Goal: Find specific page/section: Find specific page/section

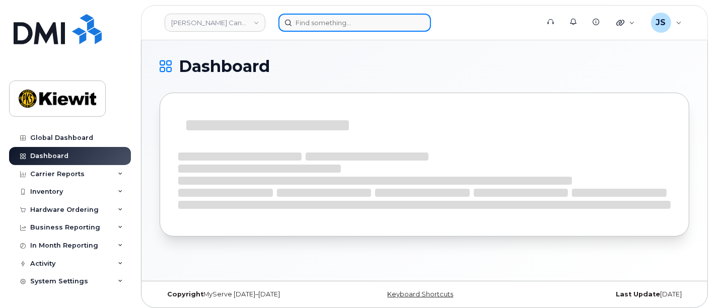
click at [325, 21] on input at bounding box center [355, 23] width 153 height 18
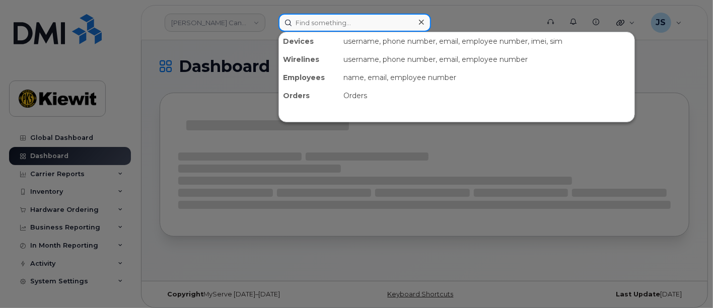
paste input "580101"
click at [325, 21] on input "580101" at bounding box center [355, 23] width 153 height 18
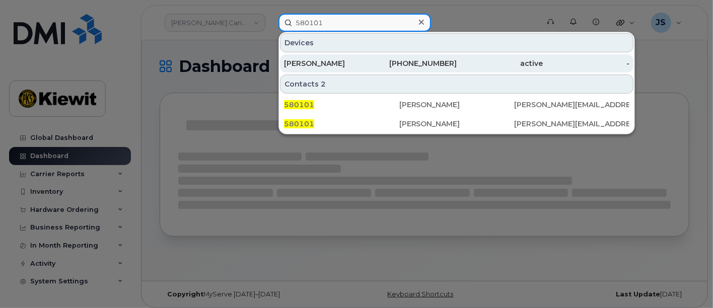
type input "580101"
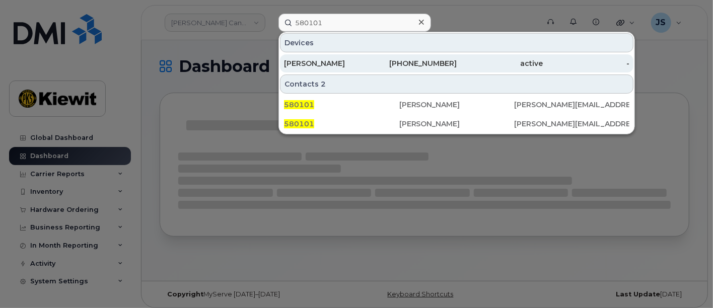
click at [347, 58] on div "[PERSON_NAME]" at bounding box center [327, 63] width 87 height 10
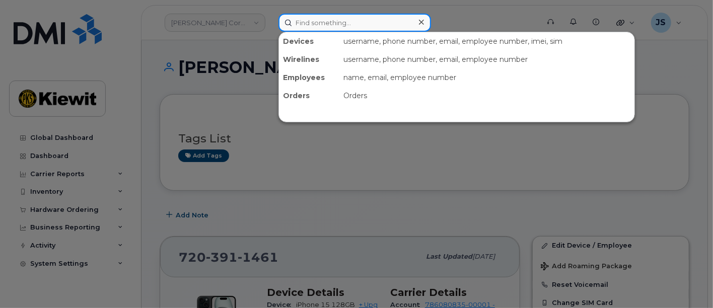
click at [312, 24] on input at bounding box center [355, 23] width 153 height 18
paste input "564658"
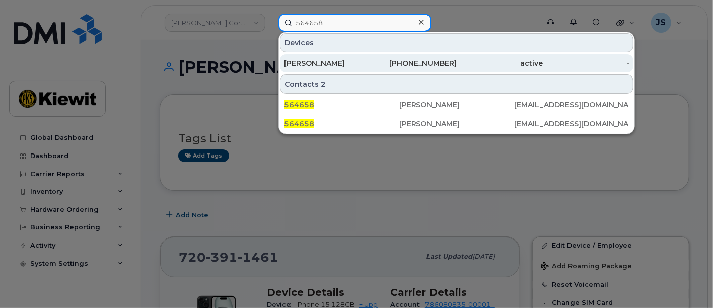
type input "564658"
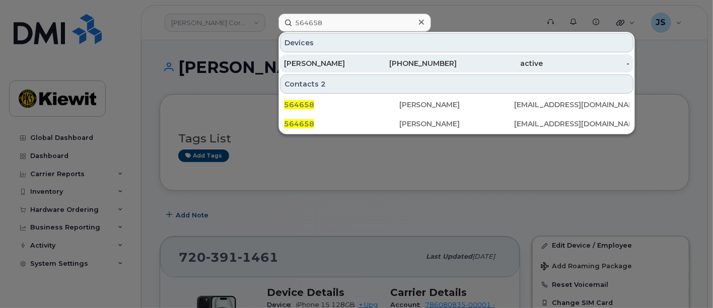
click at [341, 61] on div "OSCAR CASASBARAJAS" at bounding box center [327, 63] width 87 height 10
